Goal: Check status: Check status

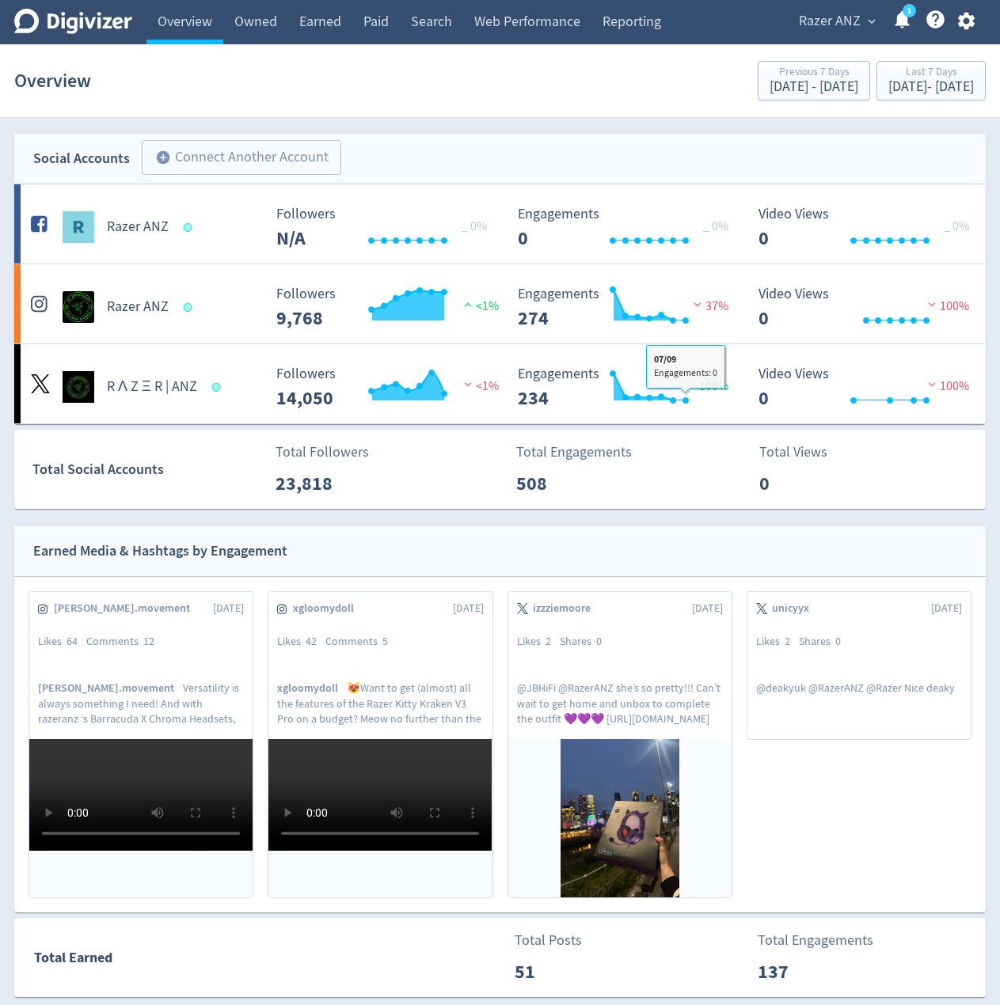
click at [856, 108] on section "Overview Previous 7 Days [DATE] - [DATE] Last 7 Days [DATE] - [DATE]" at bounding box center [500, 81] width 1000 height 74
click at [888, 94] on div "[DATE] - [DATE]" at bounding box center [930, 87] width 85 height 14
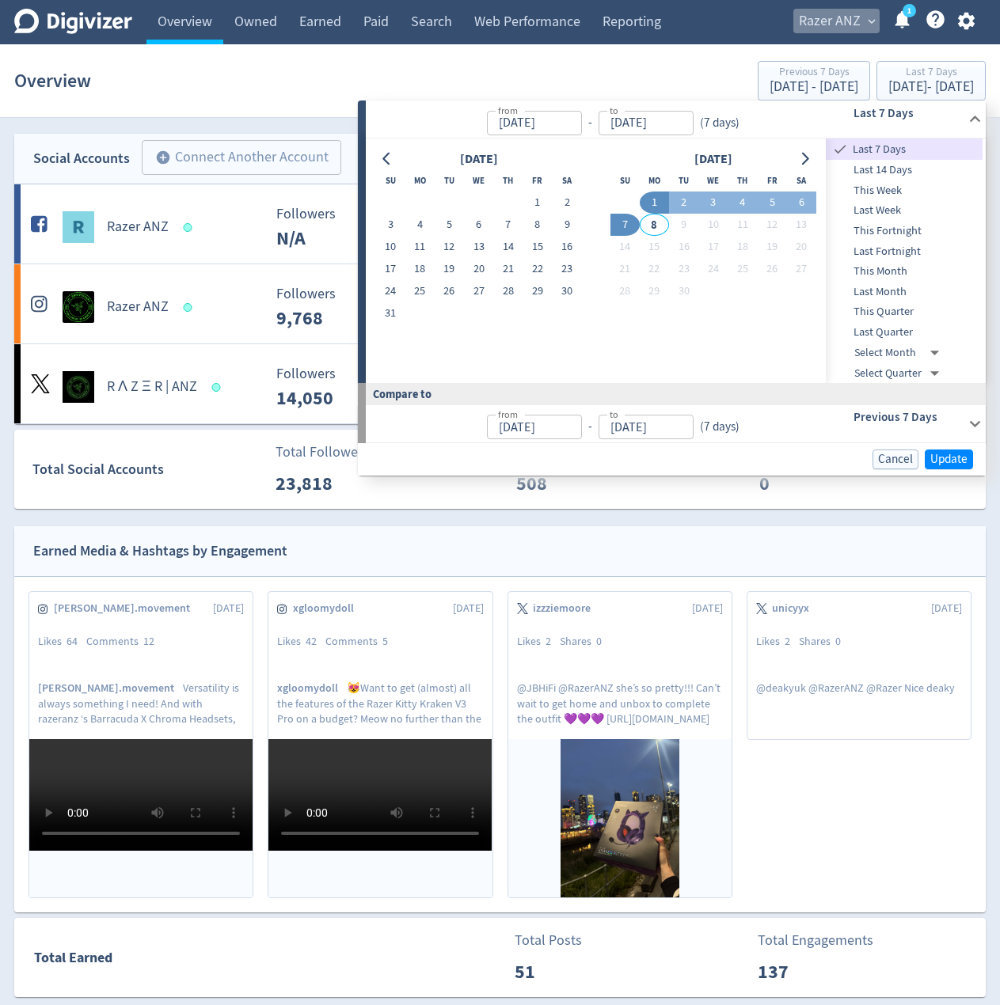
click at [846, 13] on span "Razer ANZ" at bounding box center [830, 21] width 62 height 25
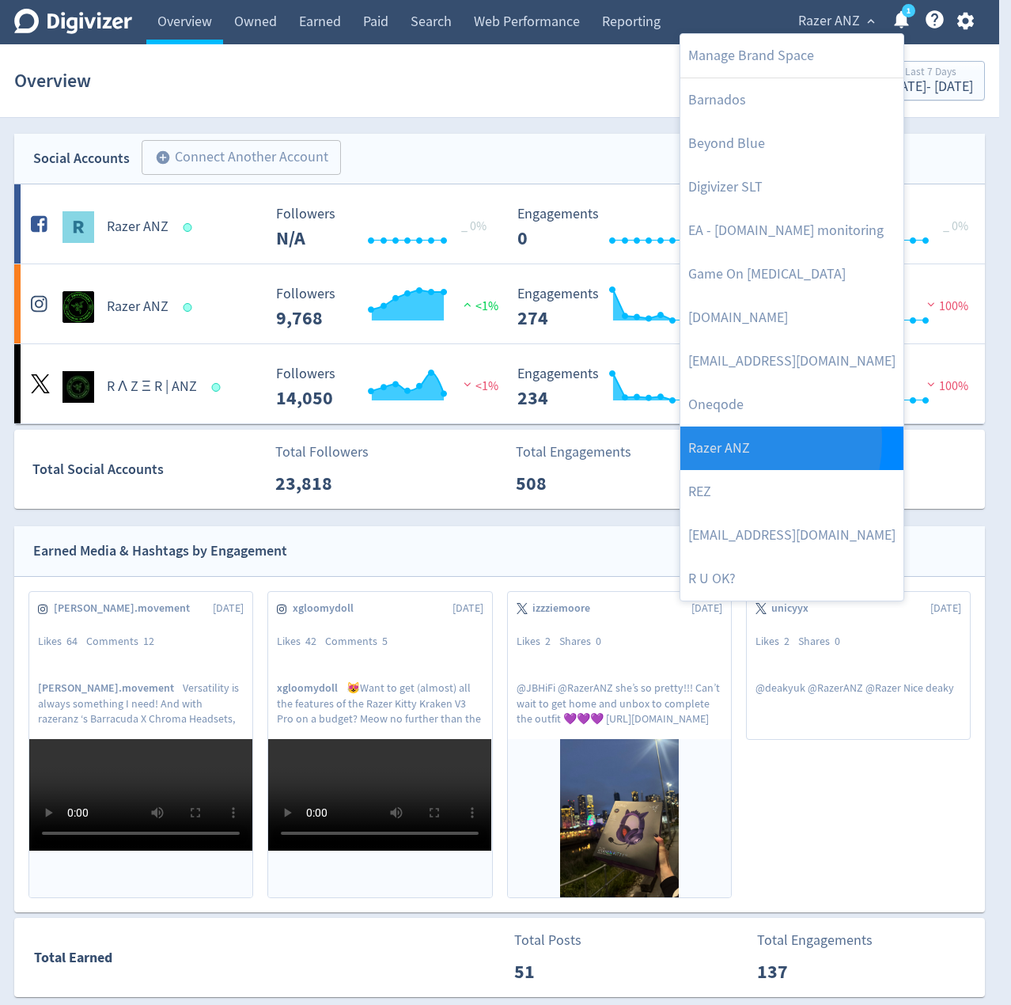
click at [727, 441] on link "Razer ANZ" at bounding box center [792, 449] width 223 height 44
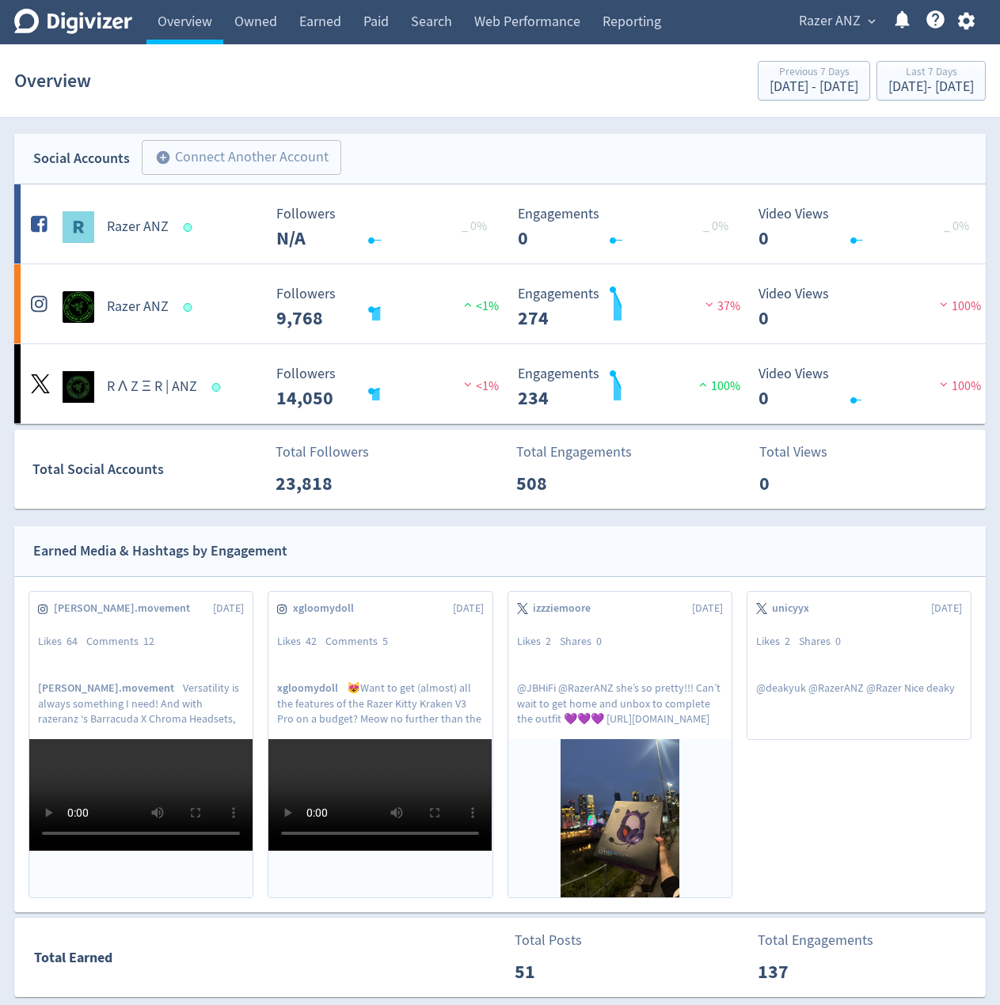
click at [823, 25] on span "Razer ANZ" at bounding box center [830, 21] width 62 height 25
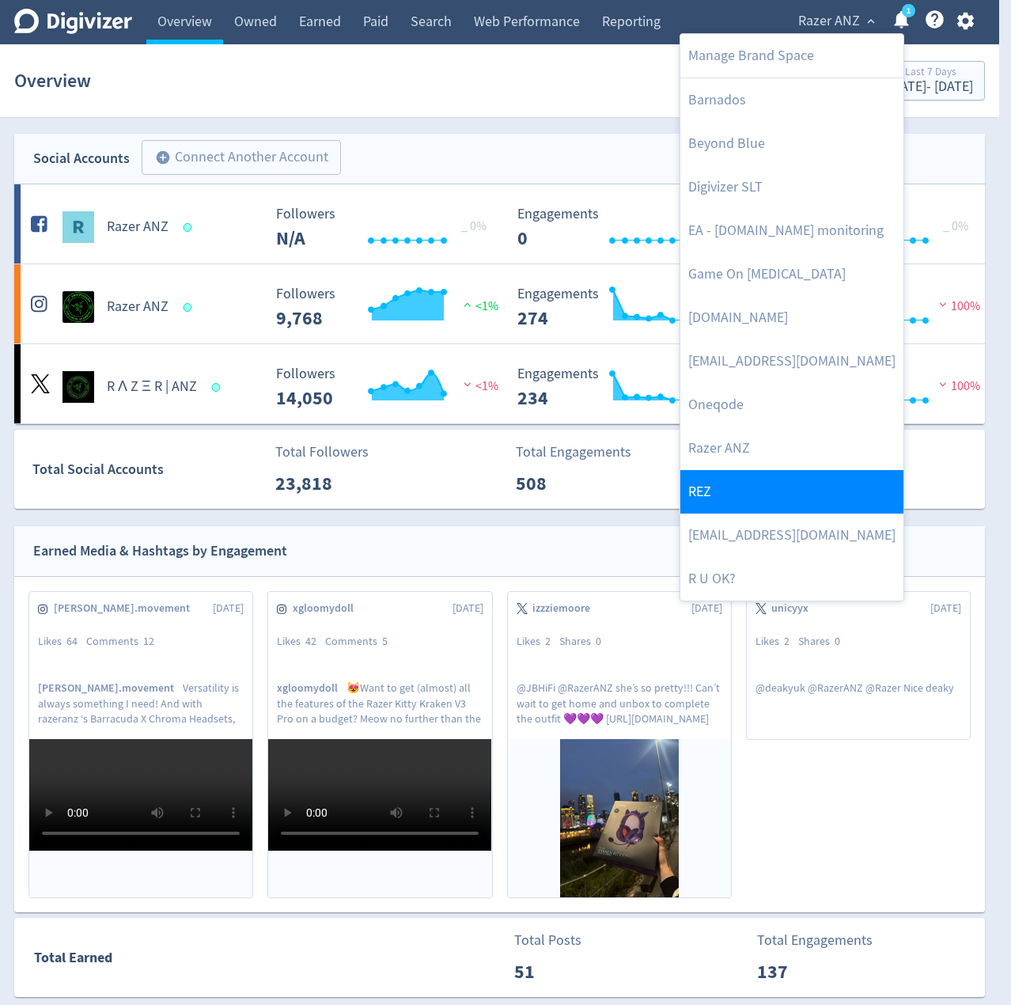
click at [715, 482] on link "REZ" at bounding box center [792, 492] width 223 height 44
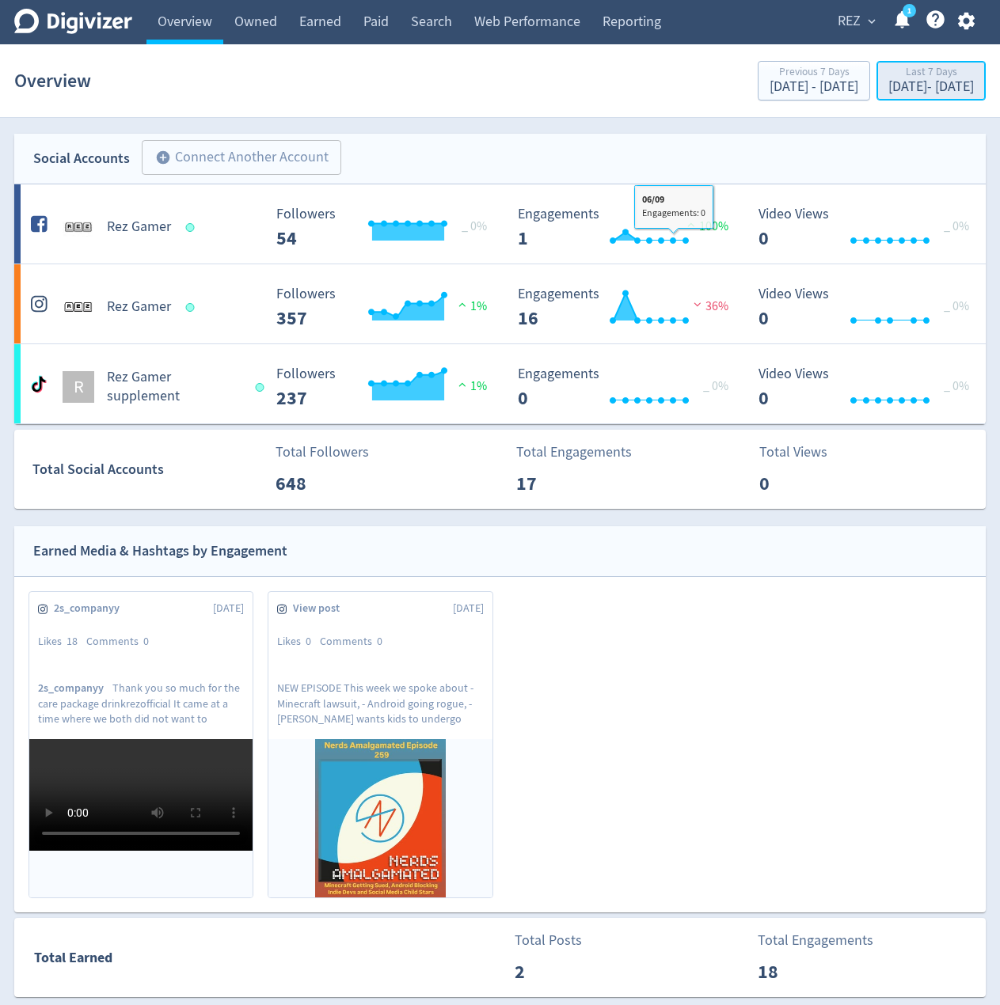
click at [888, 77] on div "Last 7 Days" at bounding box center [930, 72] width 85 height 13
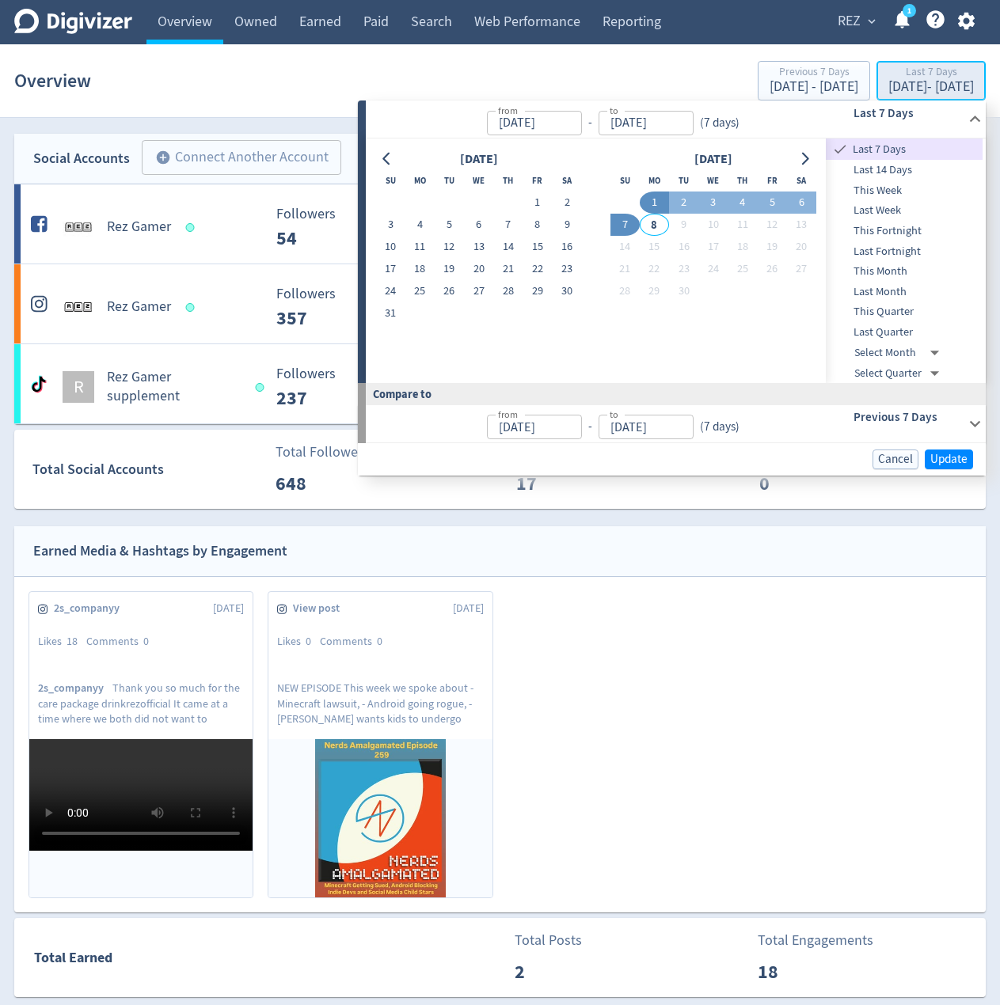
type input "[DATE]"
click at [877, 271] on span "This Month" at bounding box center [903, 271] width 157 height 17
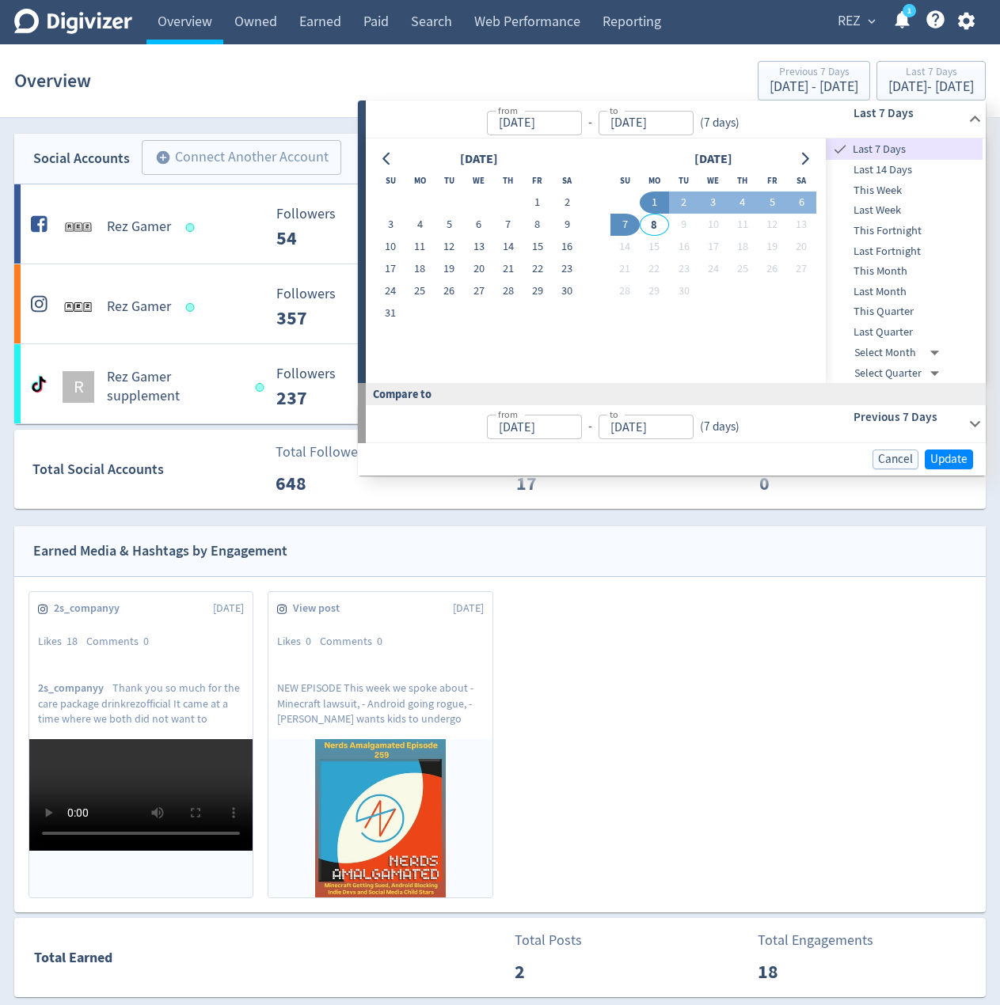
type input "[DATE]"
click at [947, 461] on span "Update" at bounding box center [948, 459] width 37 height 12
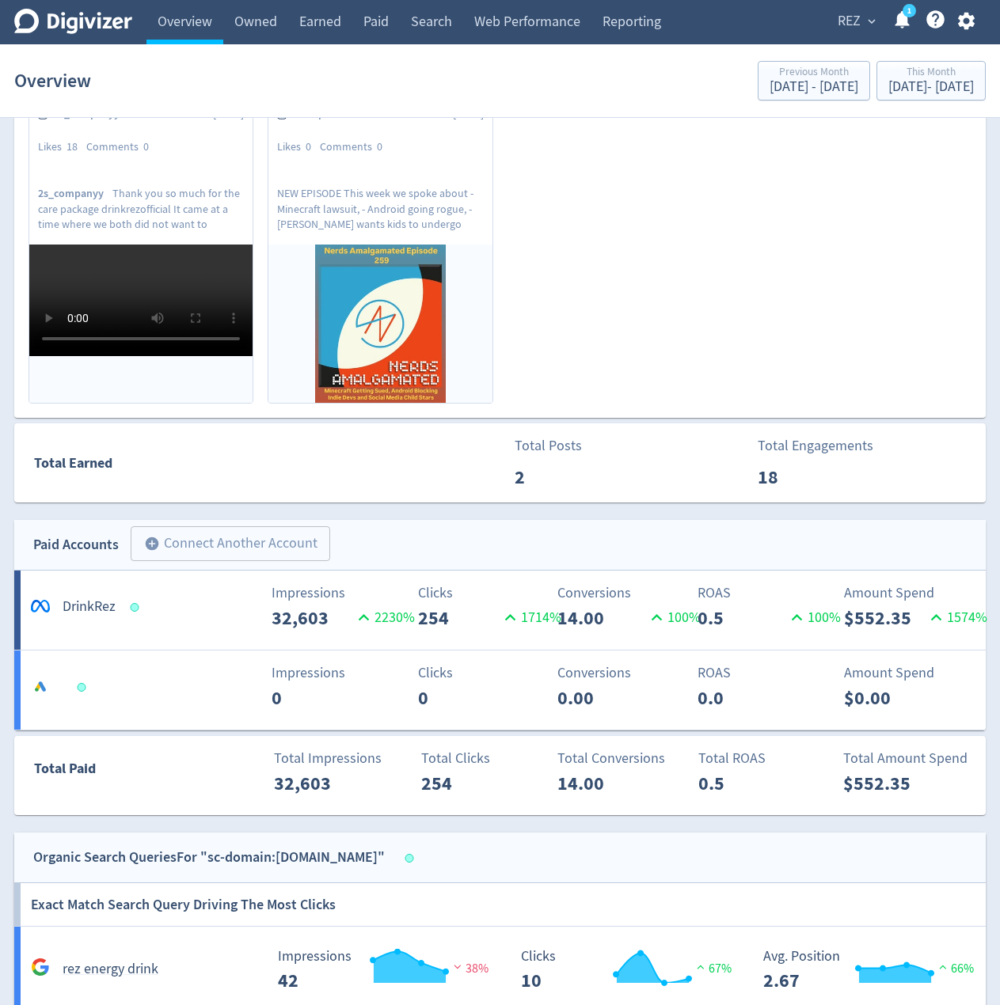
scroll to position [554, 0]
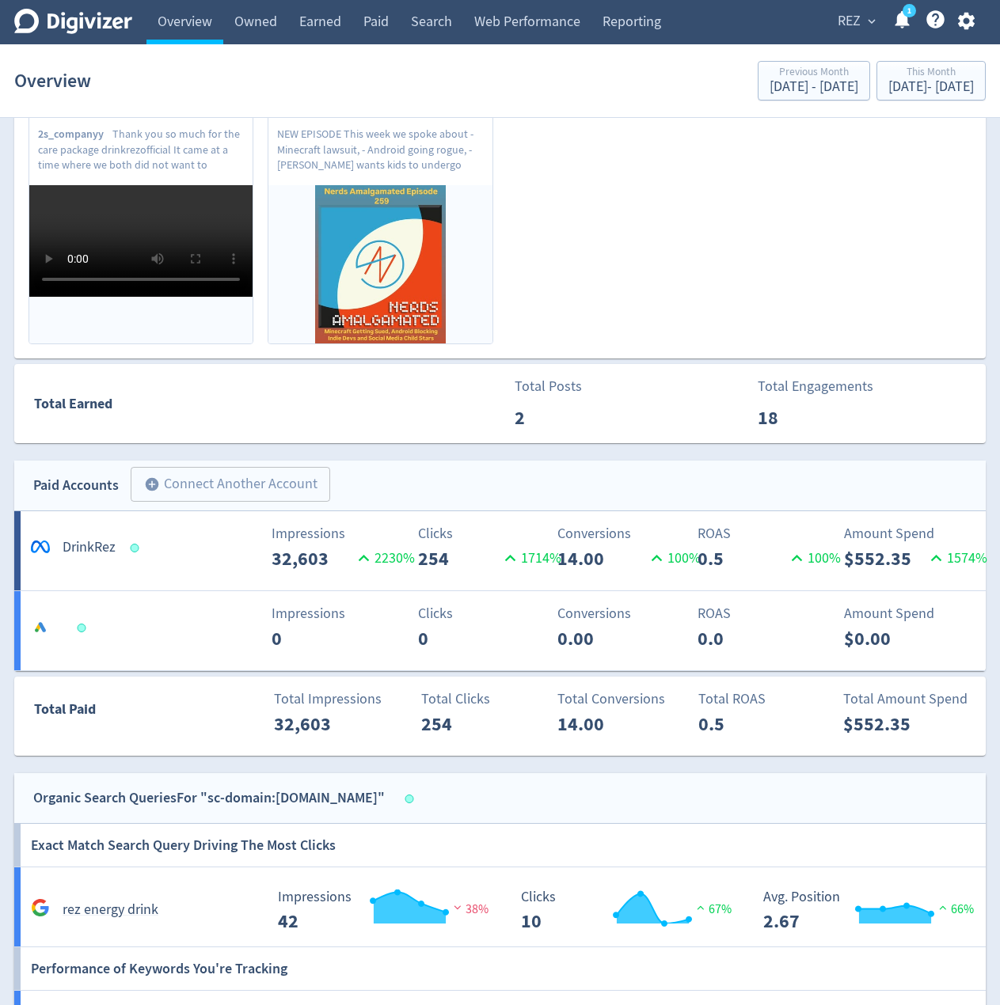
click at [518, 521] on div "Logo of Meta Platforms -- Graphic created by [PERSON_NAME] * DrinkRez Impressio…" at bounding box center [499, 550] width 971 height 79
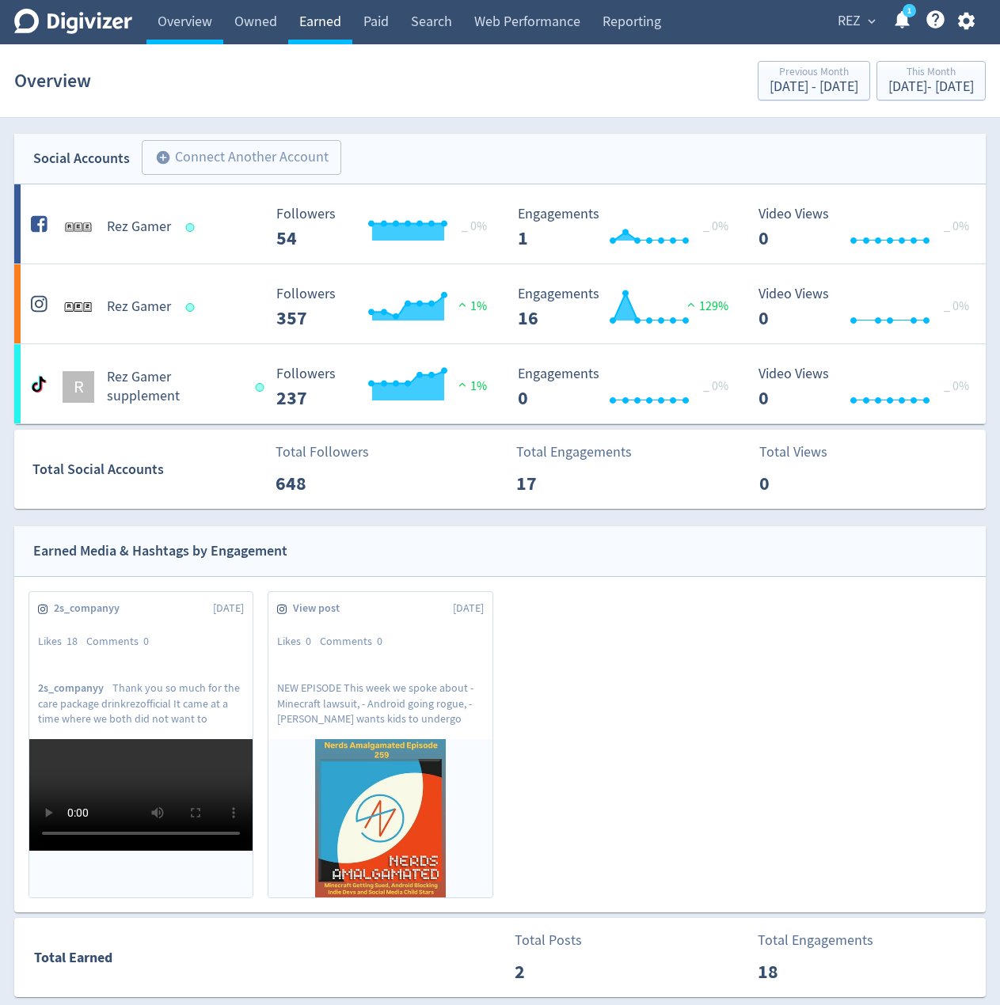
click at [331, 27] on link "Earned" at bounding box center [320, 22] width 64 height 44
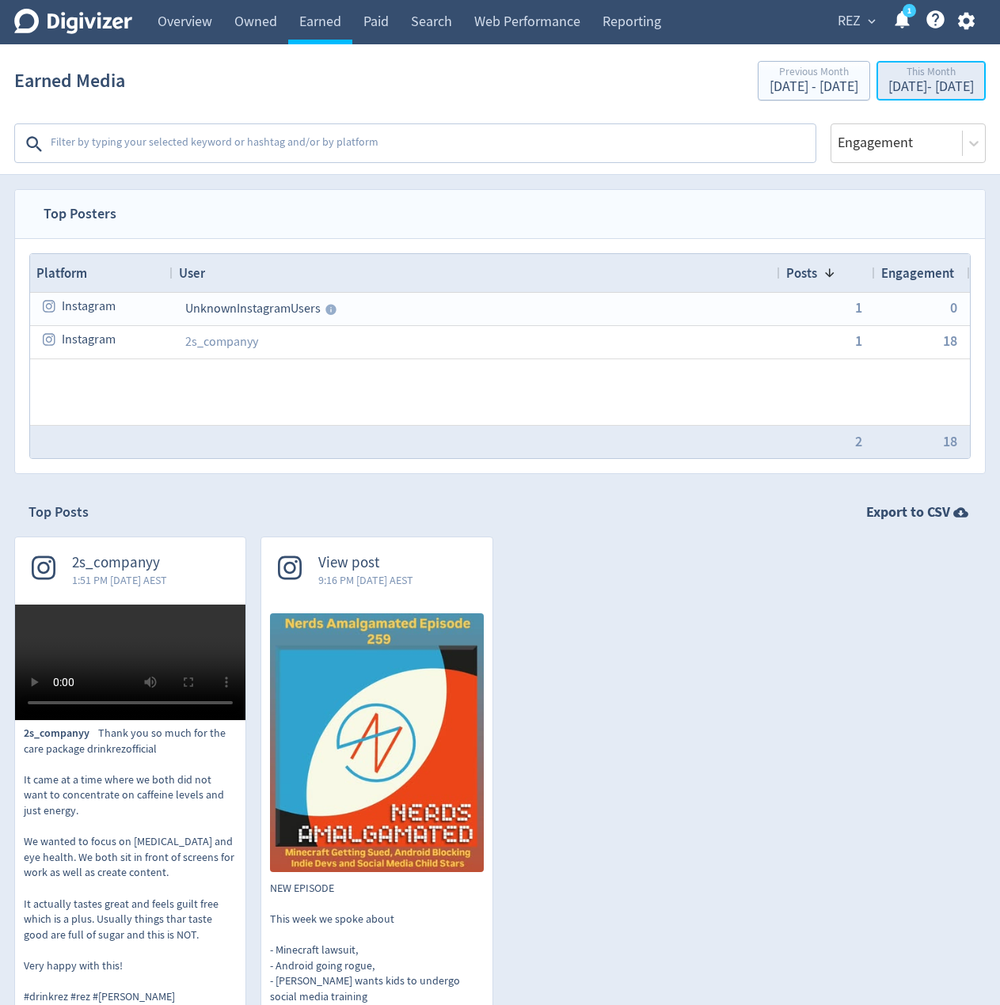
click at [938, 89] on div "[DATE] - [DATE]" at bounding box center [930, 87] width 85 height 14
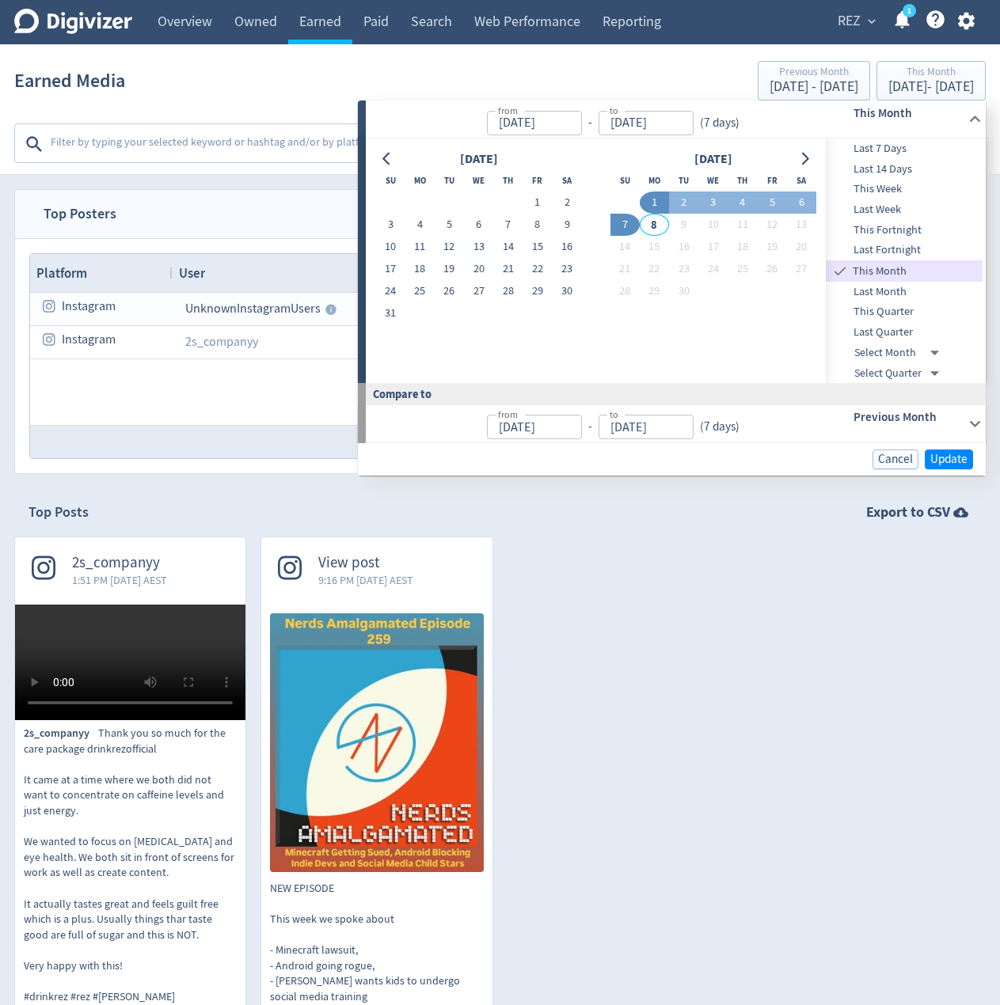
click at [880, 287] on span "Last Month" at bounding box center [903, 291] width 157 height 17
type input "[DATE]"
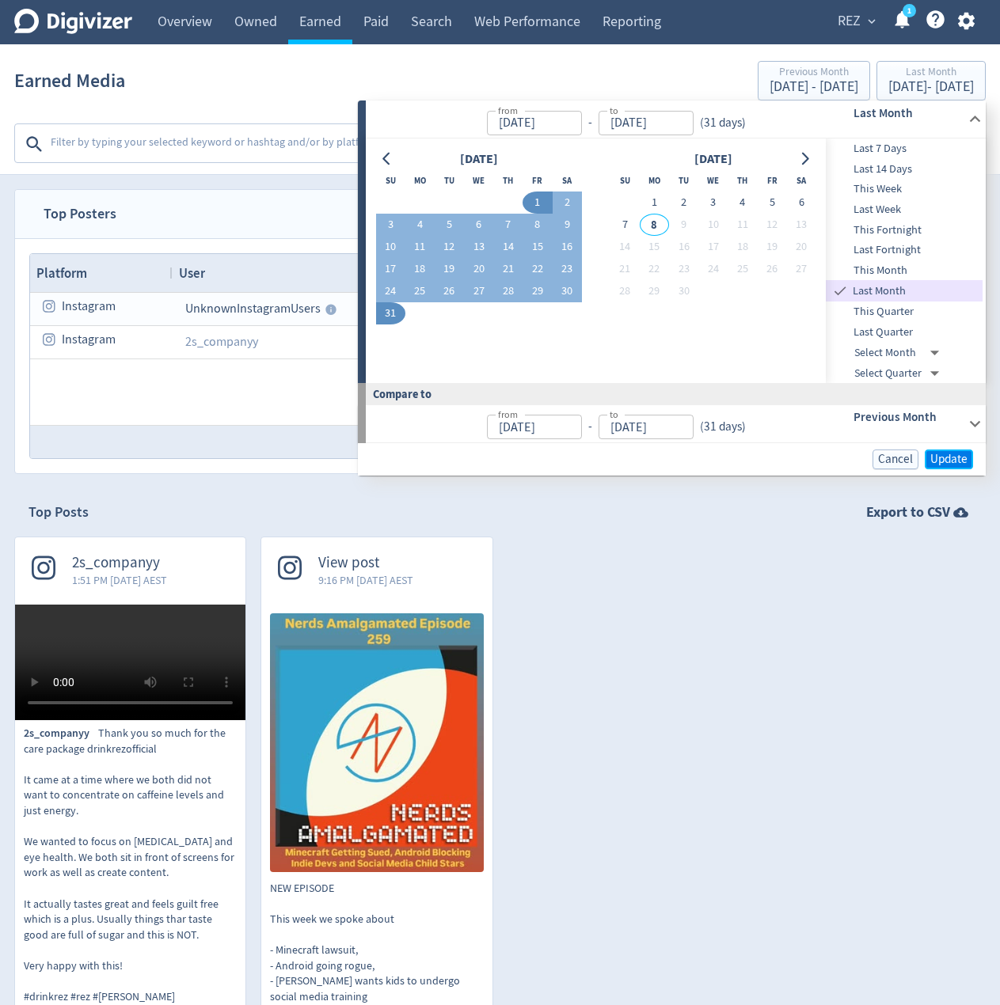
click at [948, 459] on span "Update" at bounding box center [948, 459] width 37 height 12
